Goal: Information Seeking & Learning: Learn about a topic

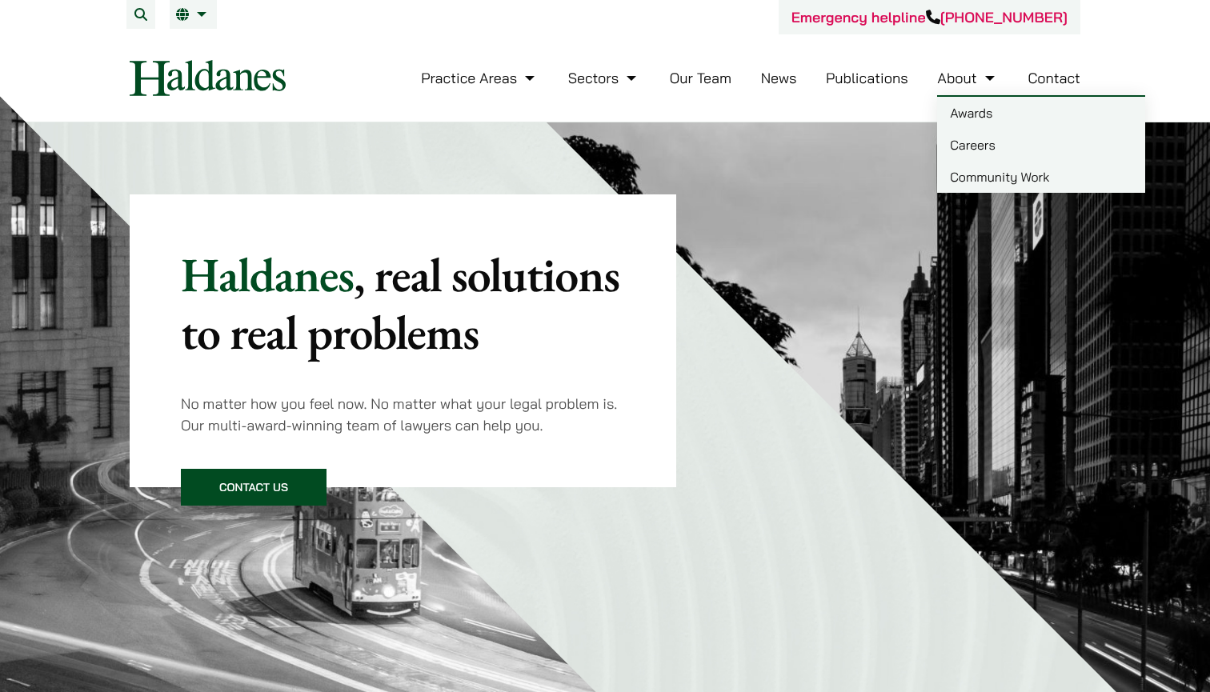
click at [963, 142] on link "Careers" at bounding box center [1041, 145] width 208 height 32
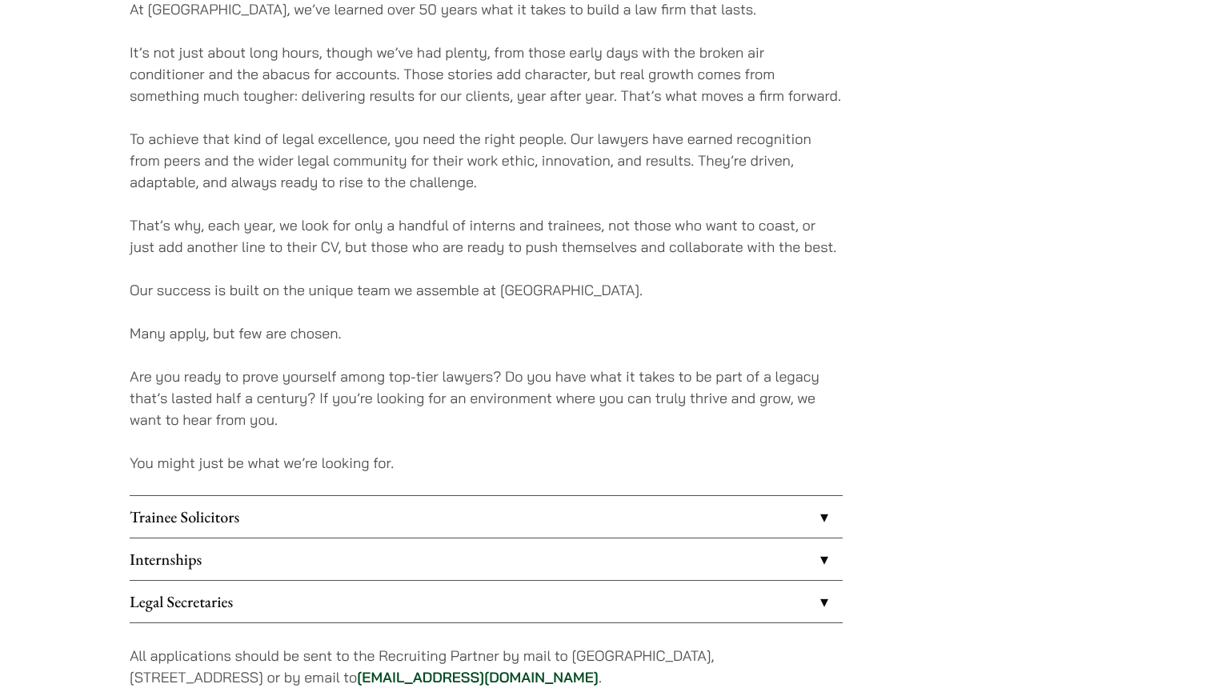
scroll to position [1149, 0]
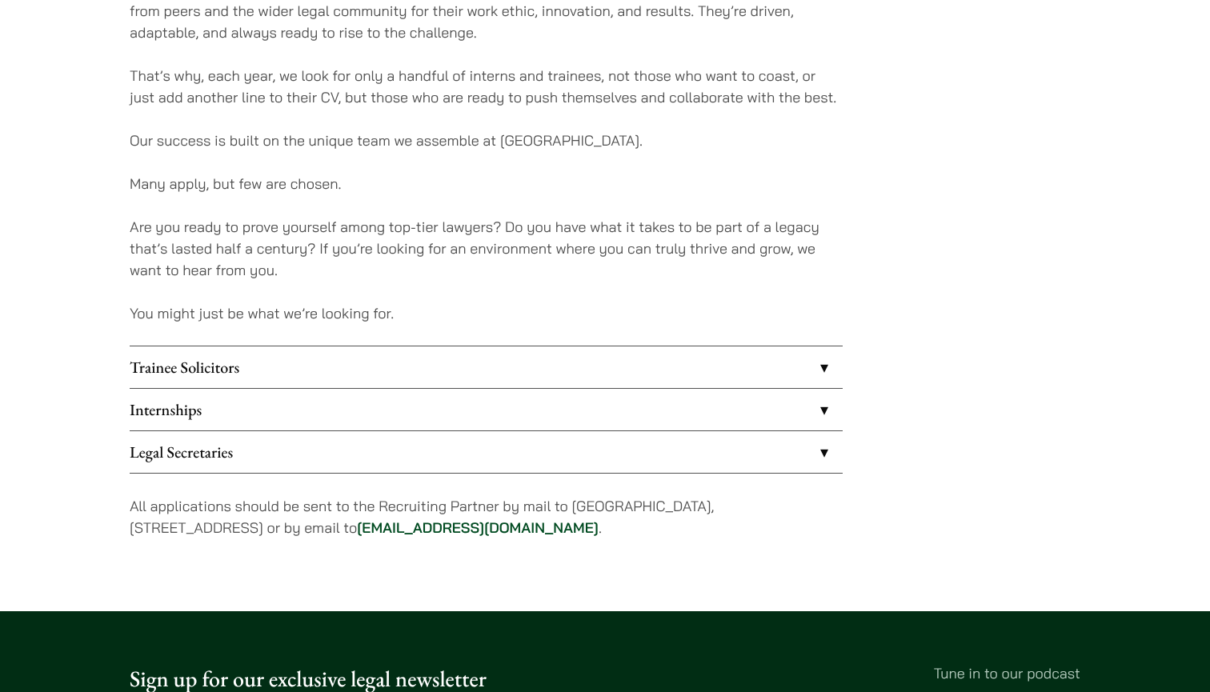
click at [815, 405] on link "Internships" at bounding box center [486, 410] width 713 height 42
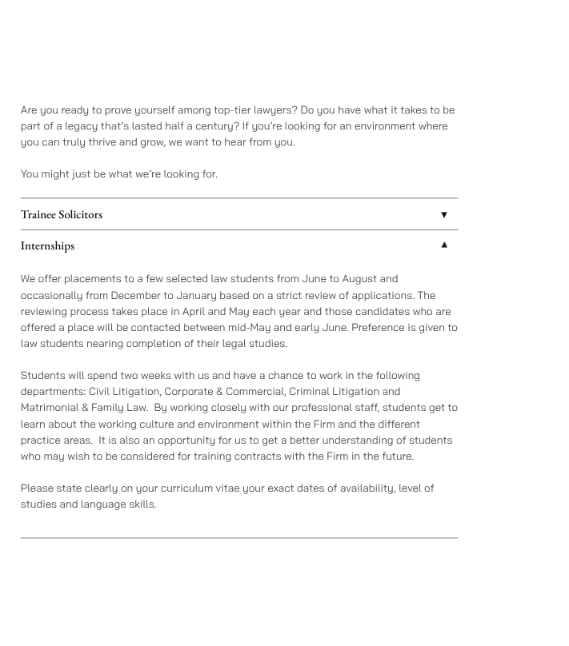
scroll to position [1327, 0]
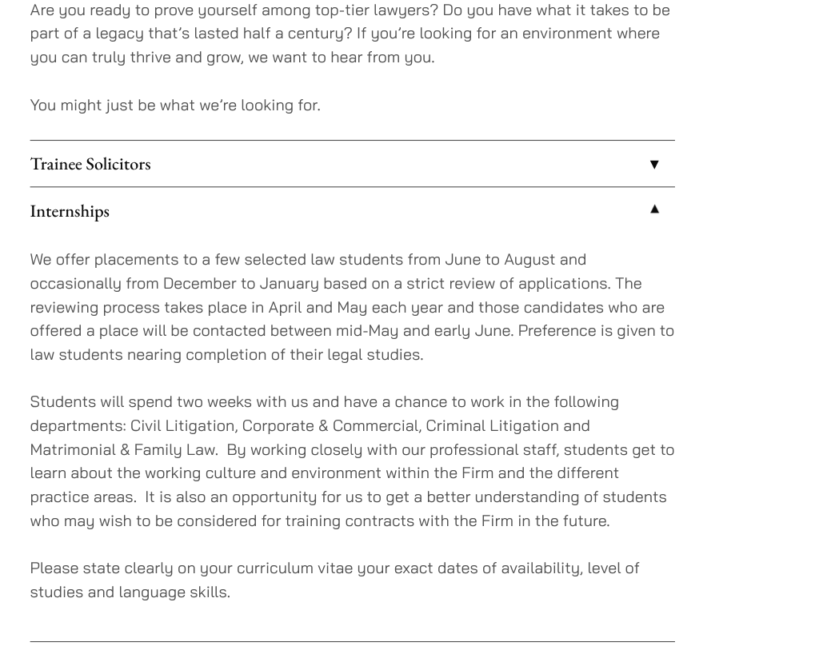
click at [227, 128] on link "Trainee Solicitors" at bounding box center [322, 149] width 586 height 42
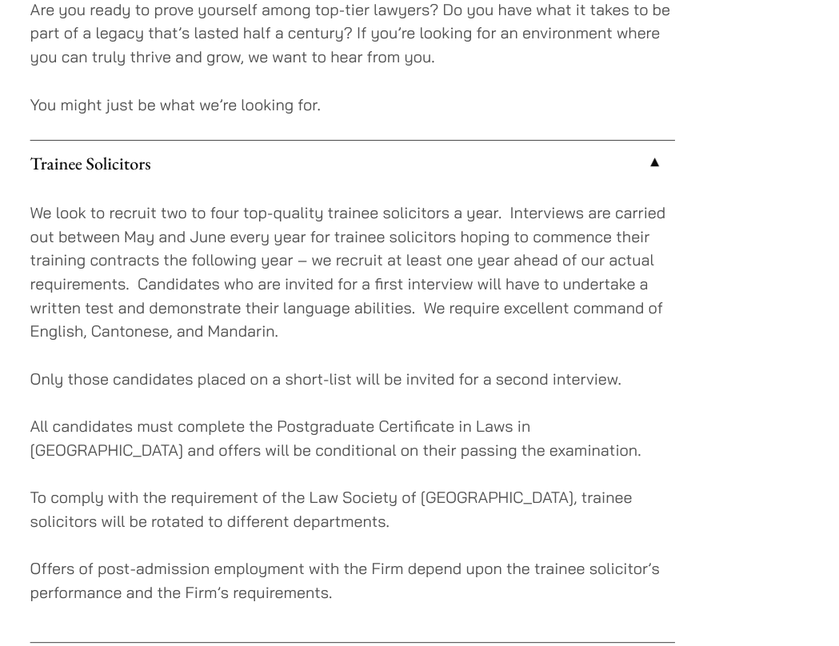
click at [227, 128] on link "Trainee Solicitors" at bounding box center [322, 149] width 586 height 42
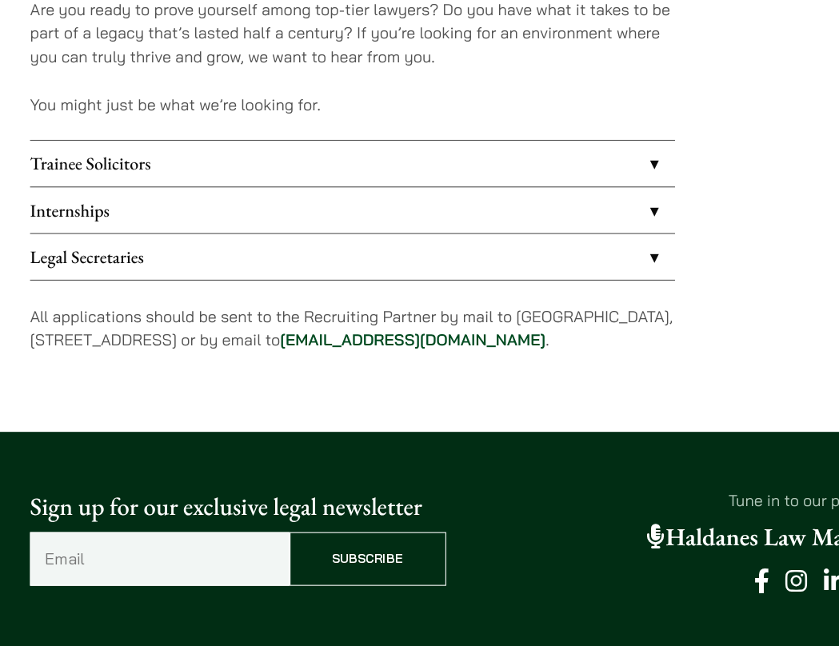
click at [218, 173] on link "Internships" at bounding box center [322, 191] width 586 height 42
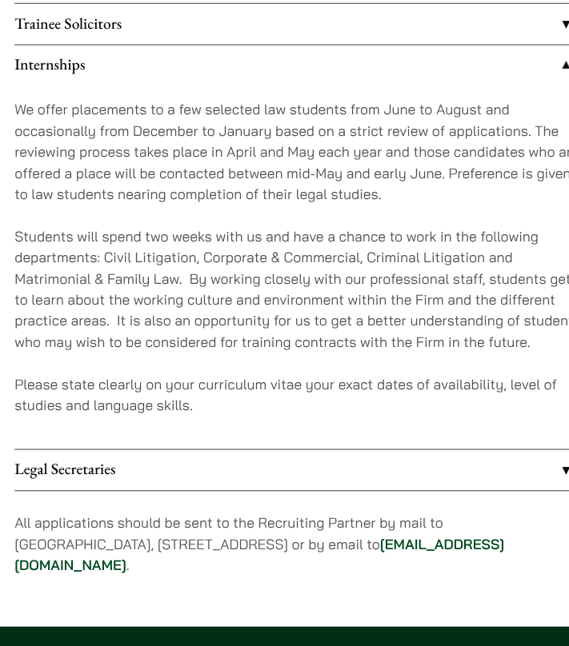
scroll to position [1216, 0]
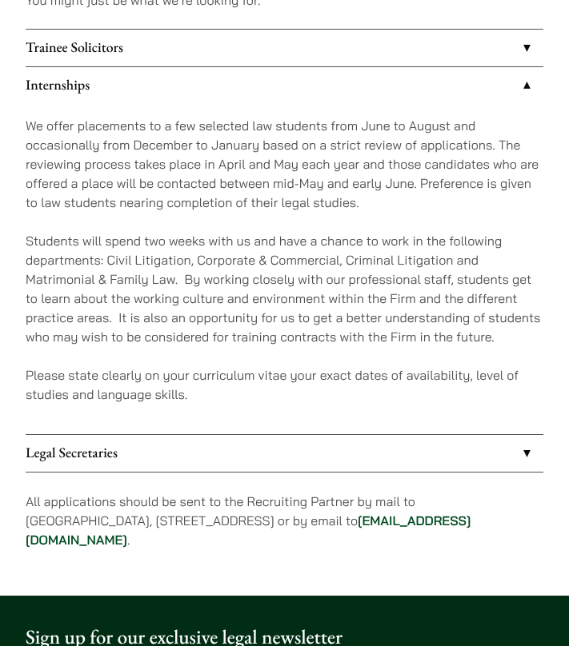
click at [318, 434] on li "Legal Secretaries We recruit legal secretaries from time to time. Please state …" at bounding box center [285, 453] width 518 height 38
drag, startPoint x: 192, startPoint y: 357, endPoint x: 284, endPoint y: 358, distance: 92.0
click at [285, 366] on p "Please state clearly on your curriculum vitae your exact dates of availability,…" at bounding box center [285, 385] width 518 height 38
copy p "curriculum vitae"
